Goal: Find specific page/section: Find specific page/section

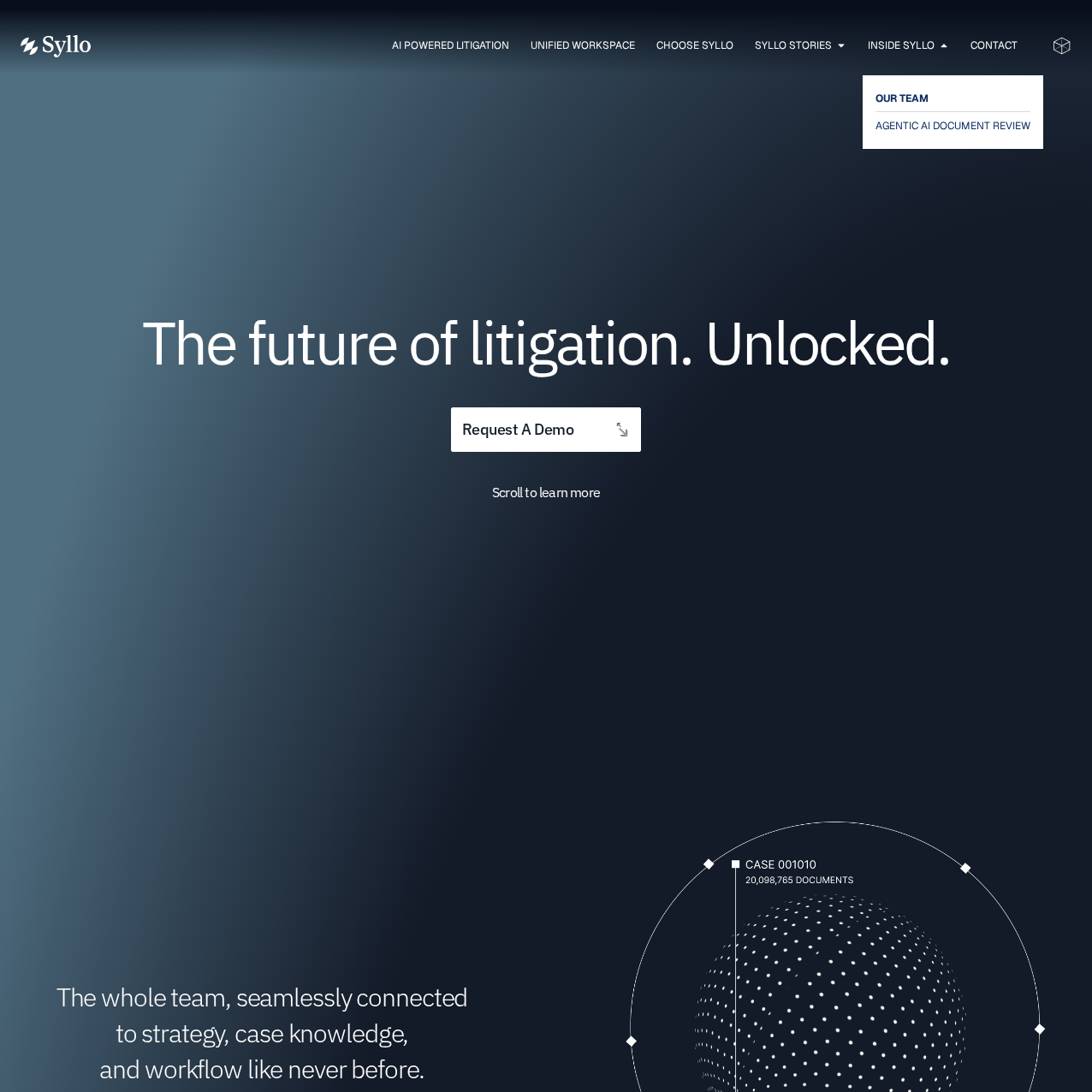
click at [906, 94] on span "OUR TEAM" at bounding box center [902, 99] width 53 height 21
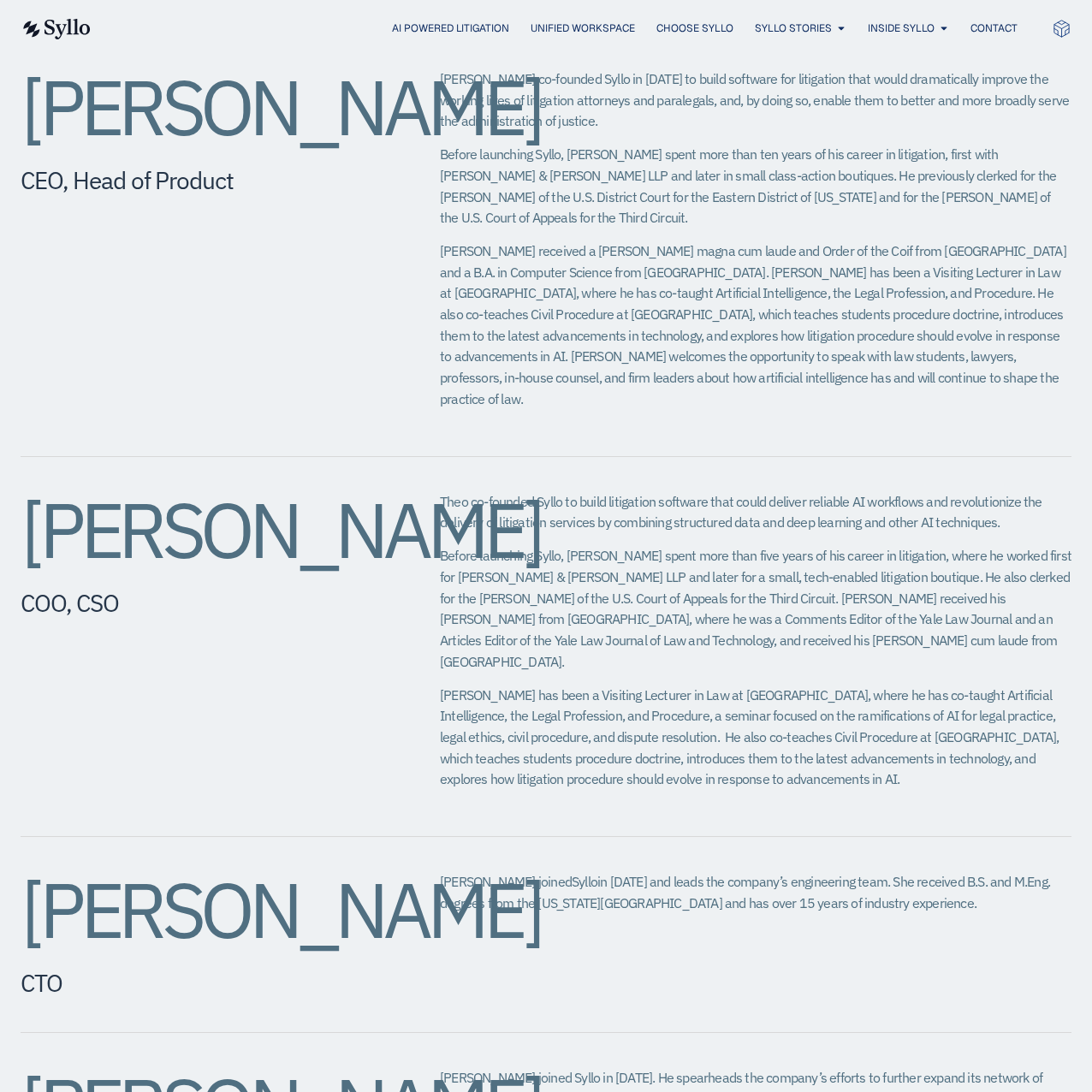
scroll to position [770, 0]
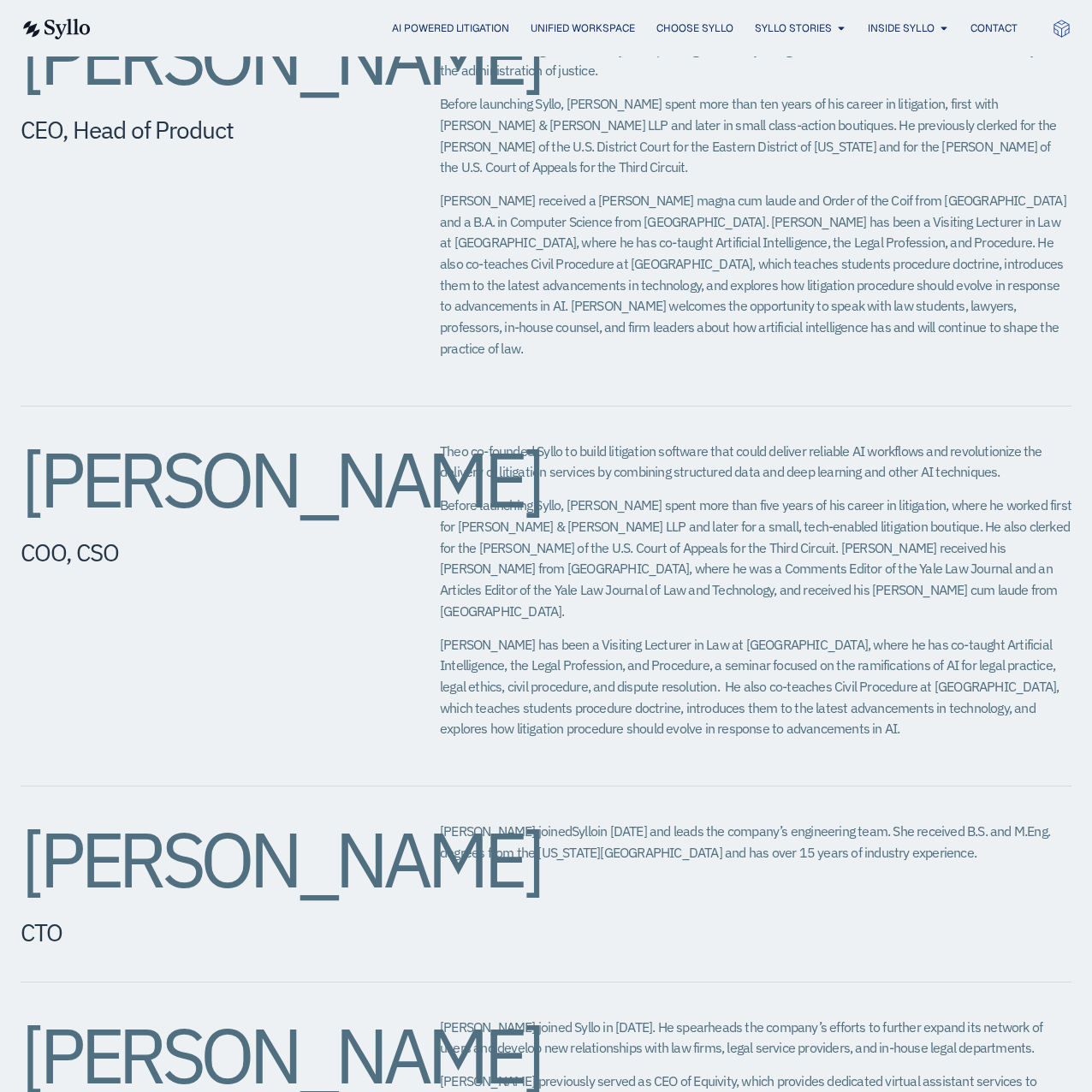
drag, startPoint x: 242, startPoint y: 543, endPoint x: 34, endPoint y: 484, distance: 216.2
click at [34, 484] on h2 "Theodore Rostow​" at bounding box center [196, 479] width 351 height 77
copy h2 "Theodore Rostow​"
